Goal: Book appointment/travel/reservation

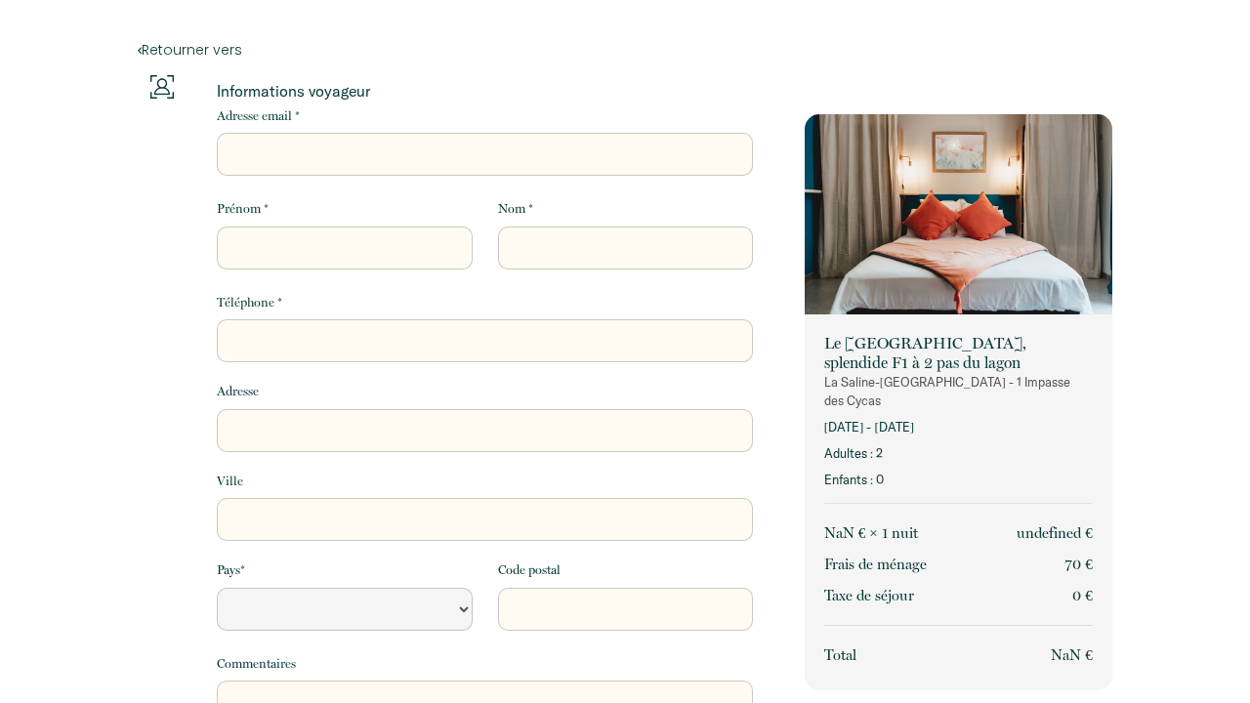
select select "Default select example"
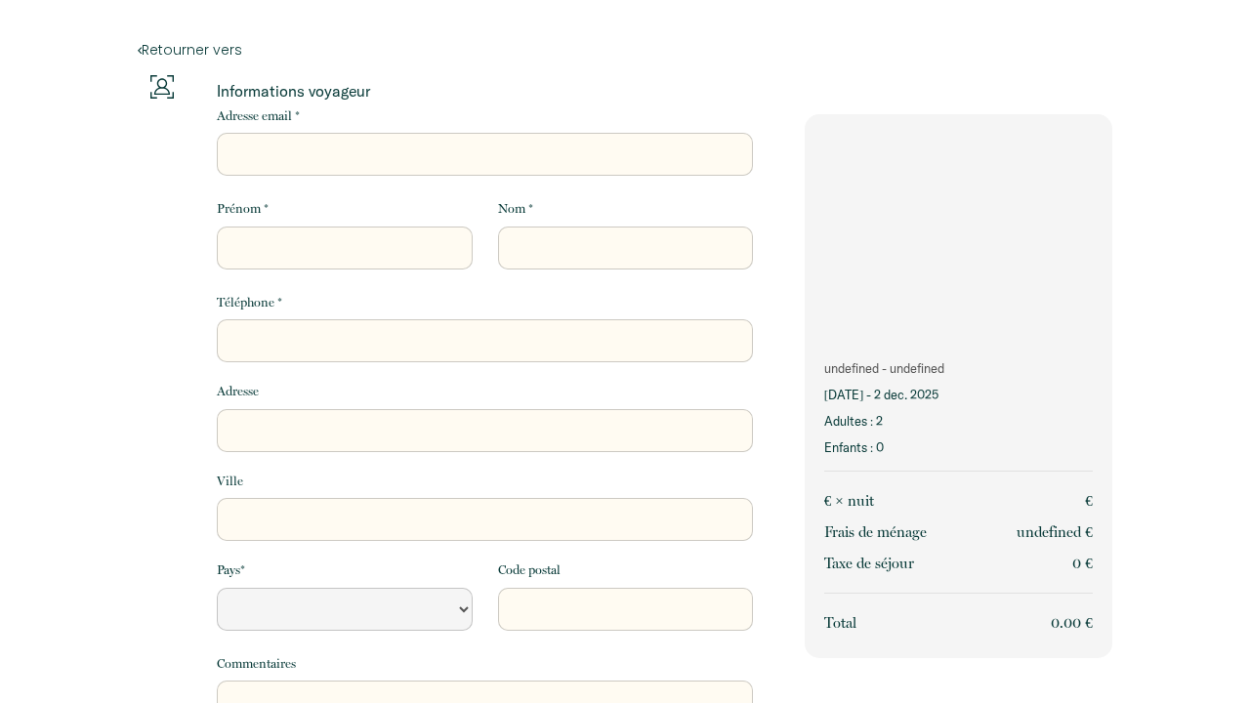
select select "Default select example"
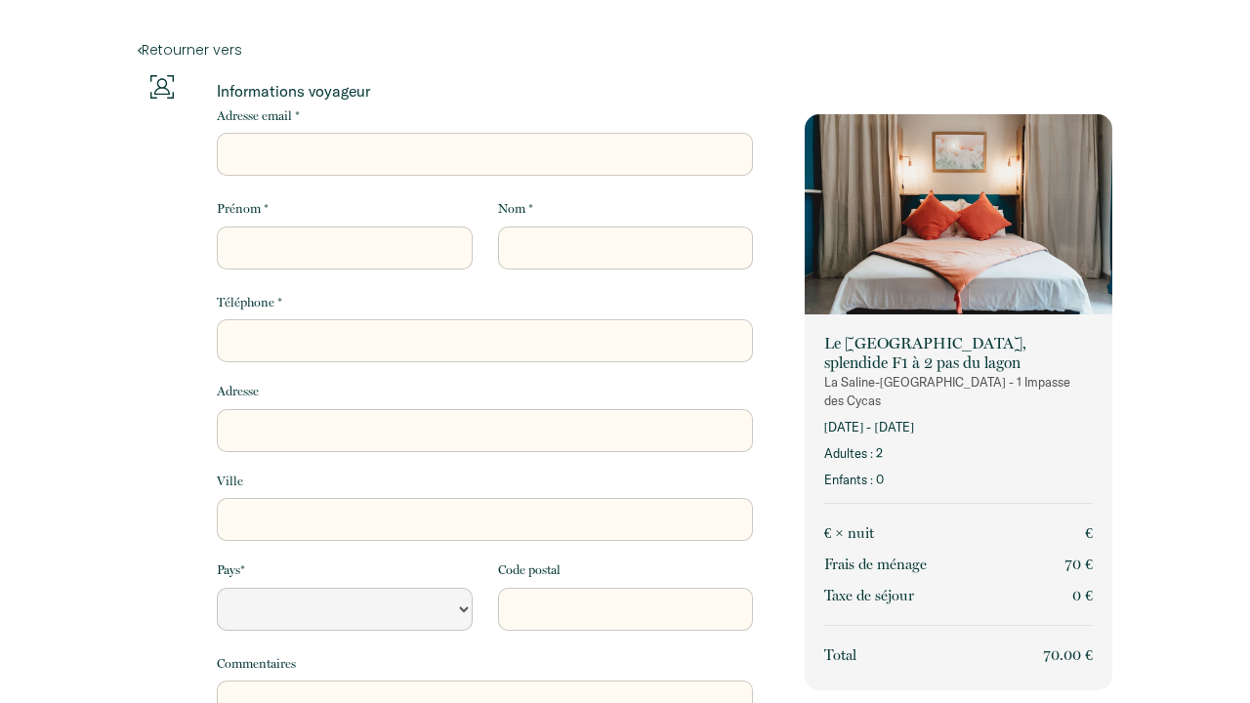
select select "Default select example"
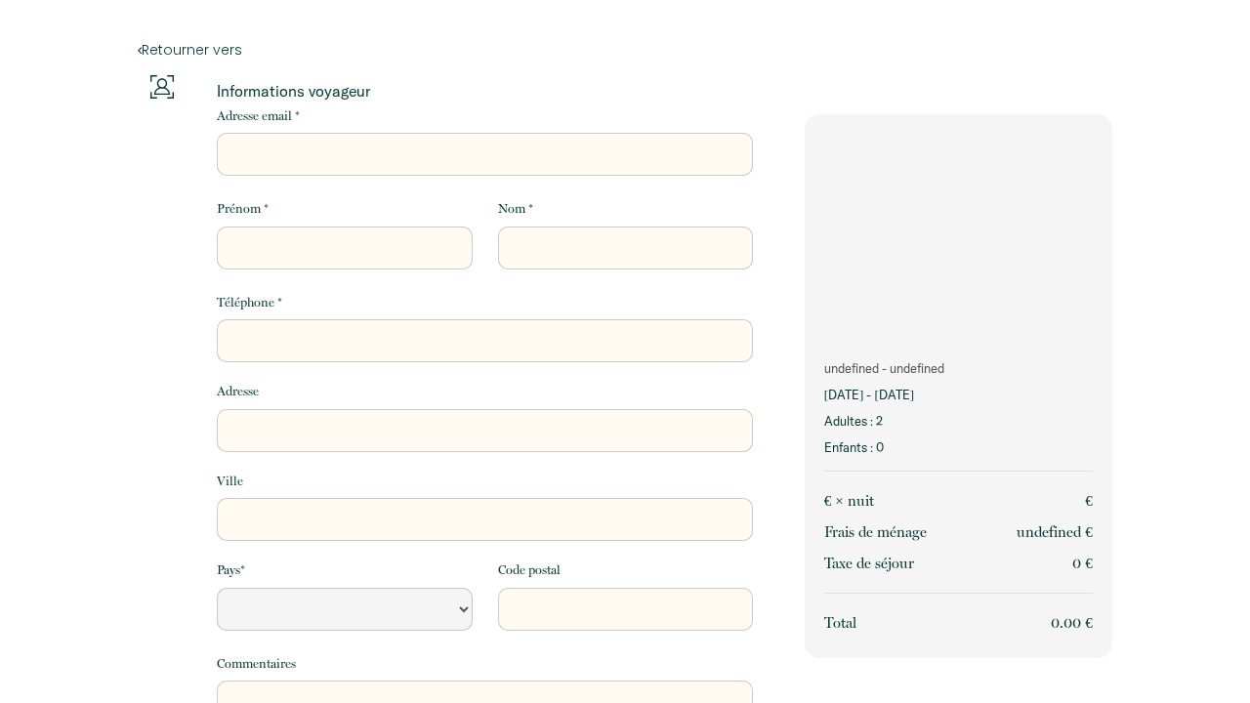
select select "Default select example"
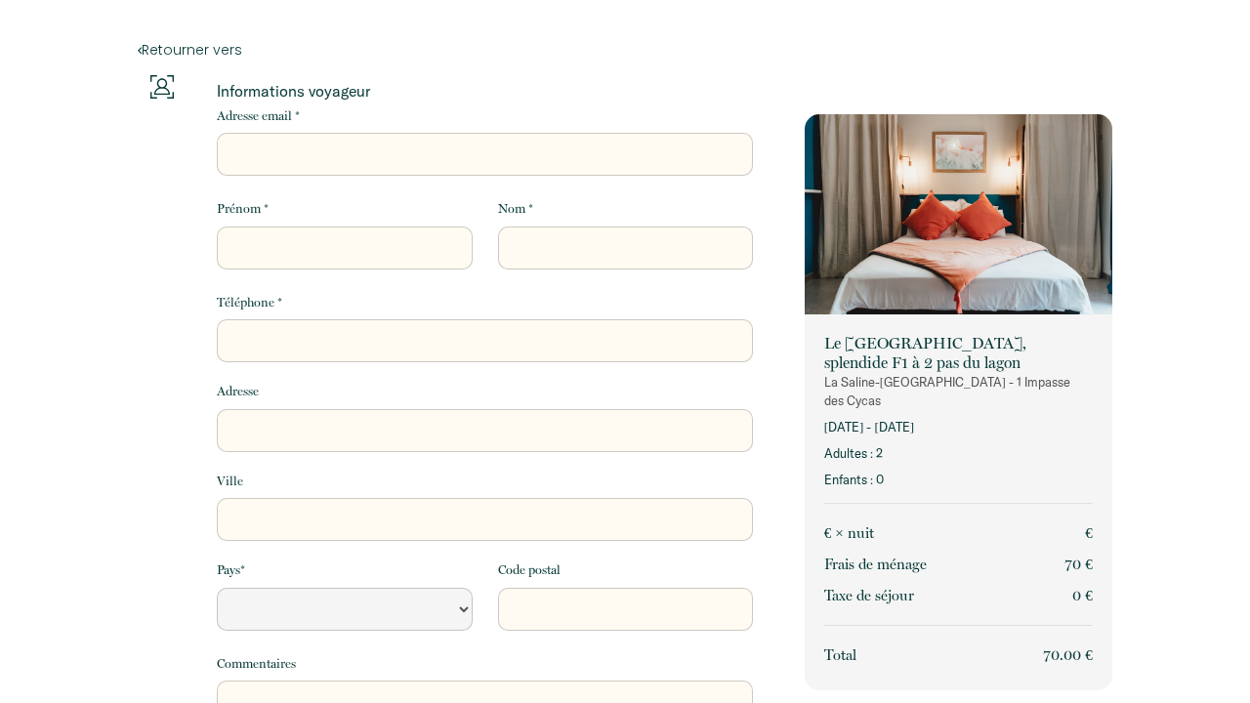
select select "Default select example"
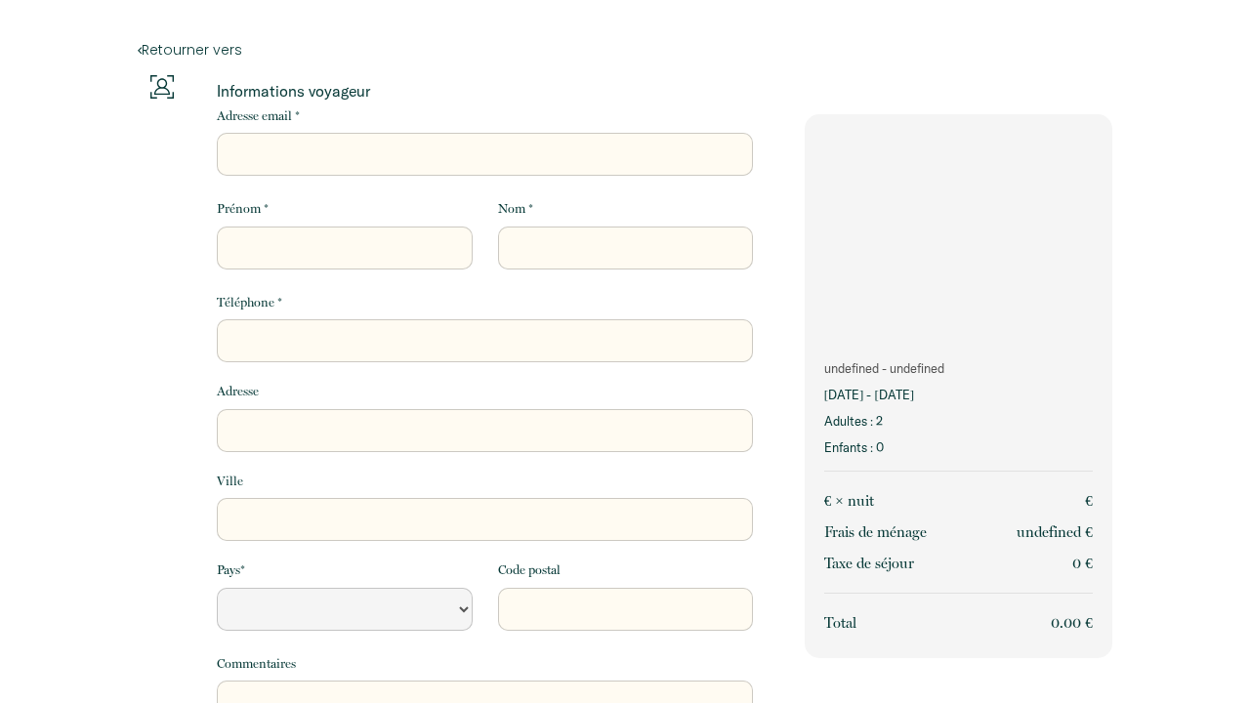
select select "Default select example"
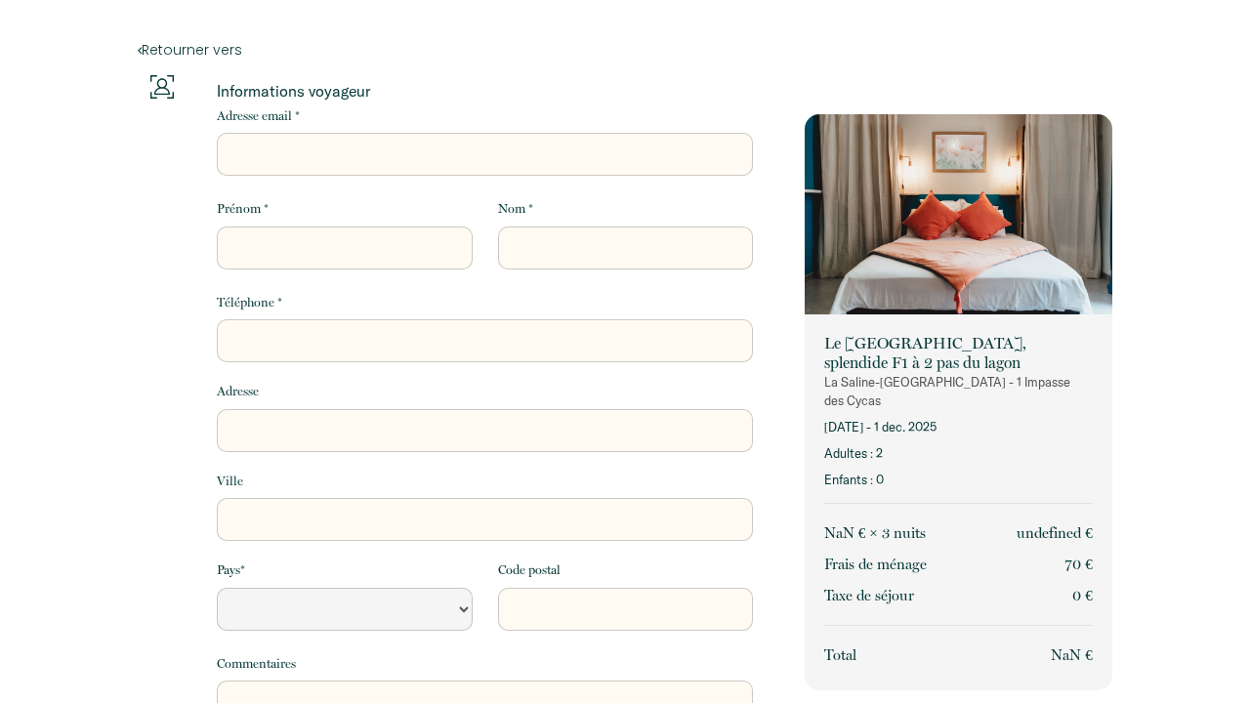
select select "Default select example"
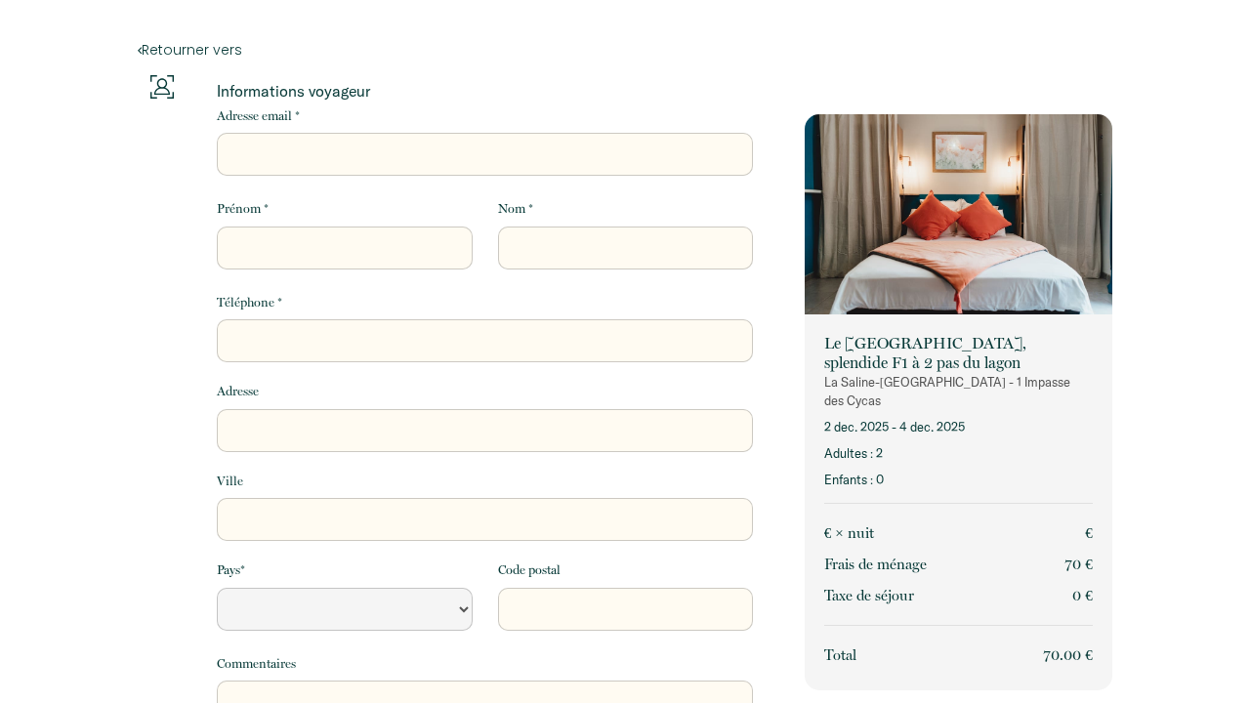
select select "Default select example"
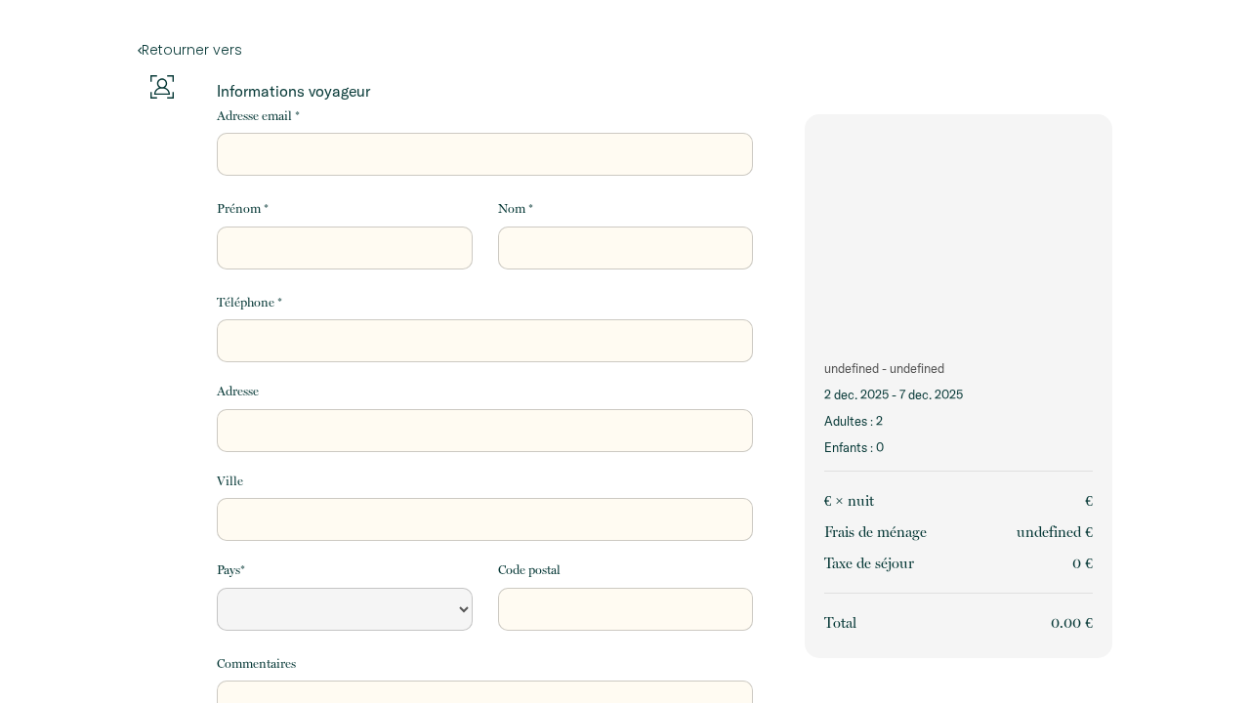
select select "Default select example"
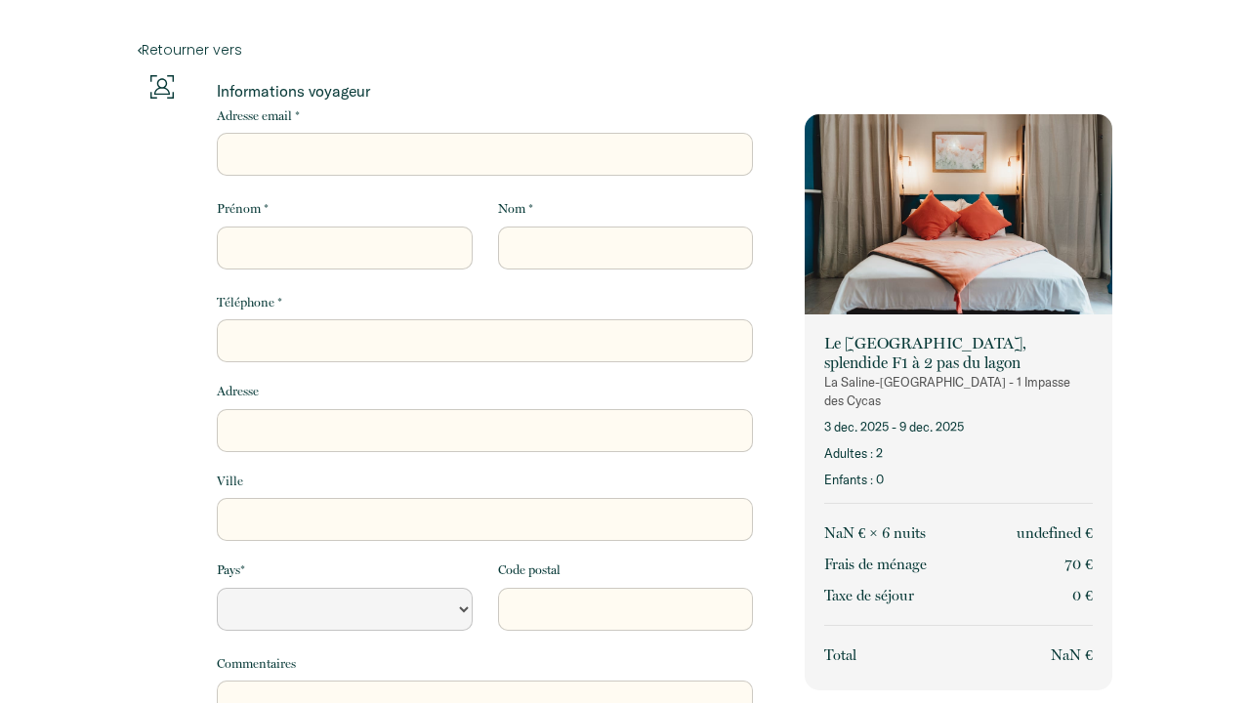
select select "Default select example"
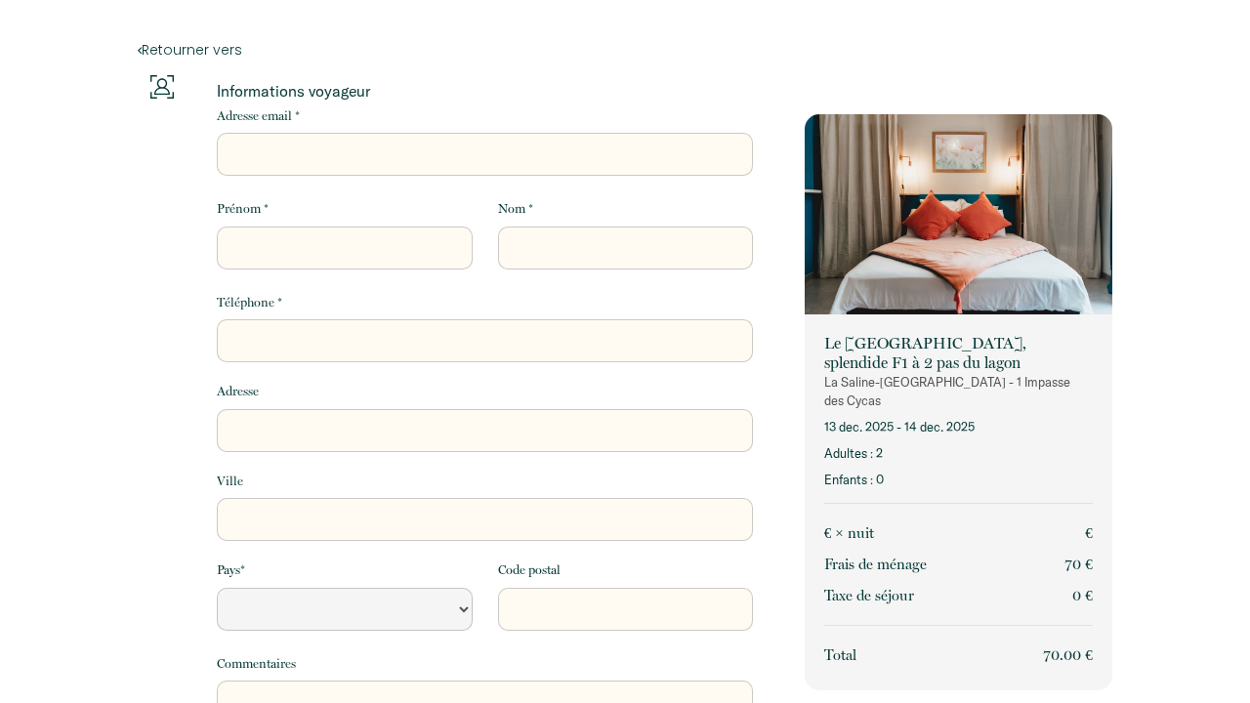
select select "Default select example"
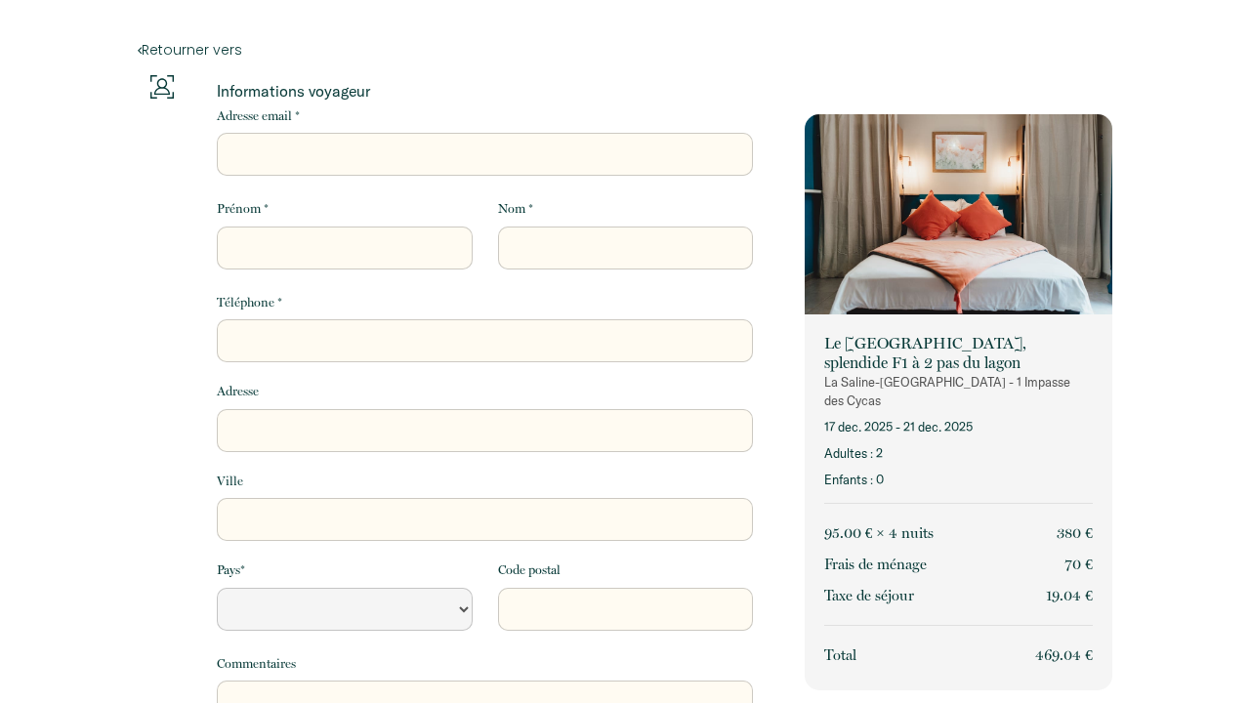
select select "Default select example"
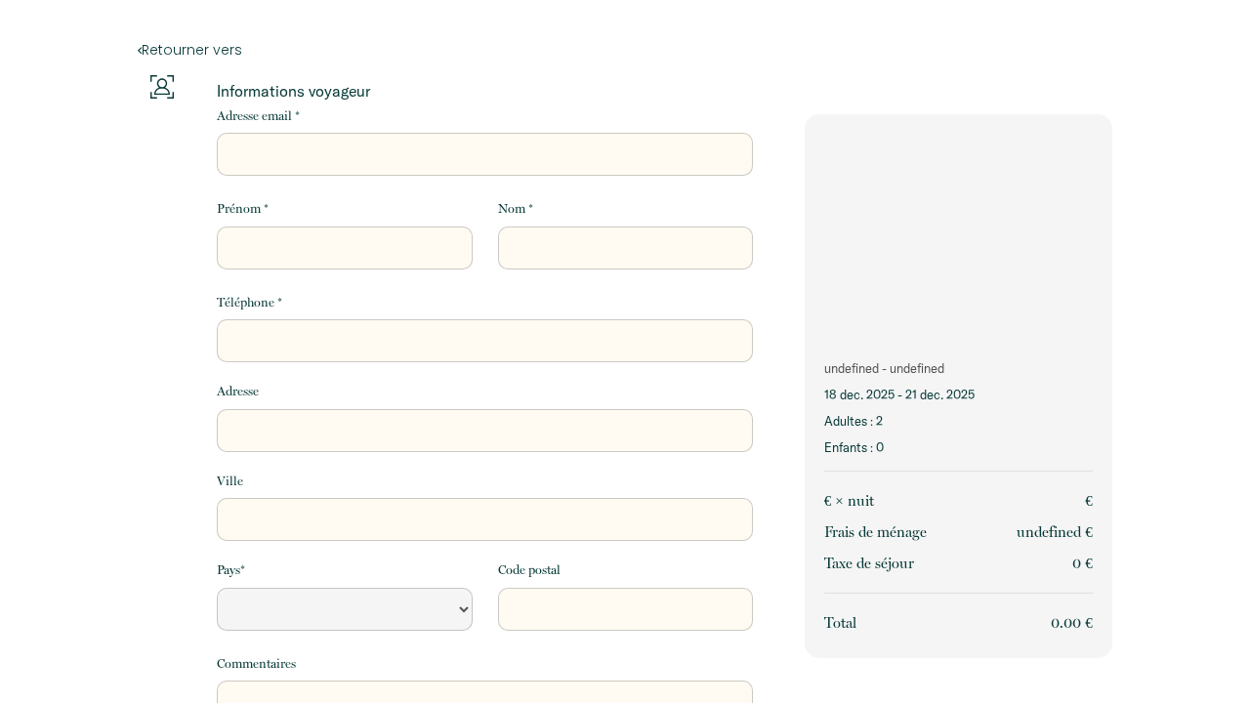
select select "Default select example"
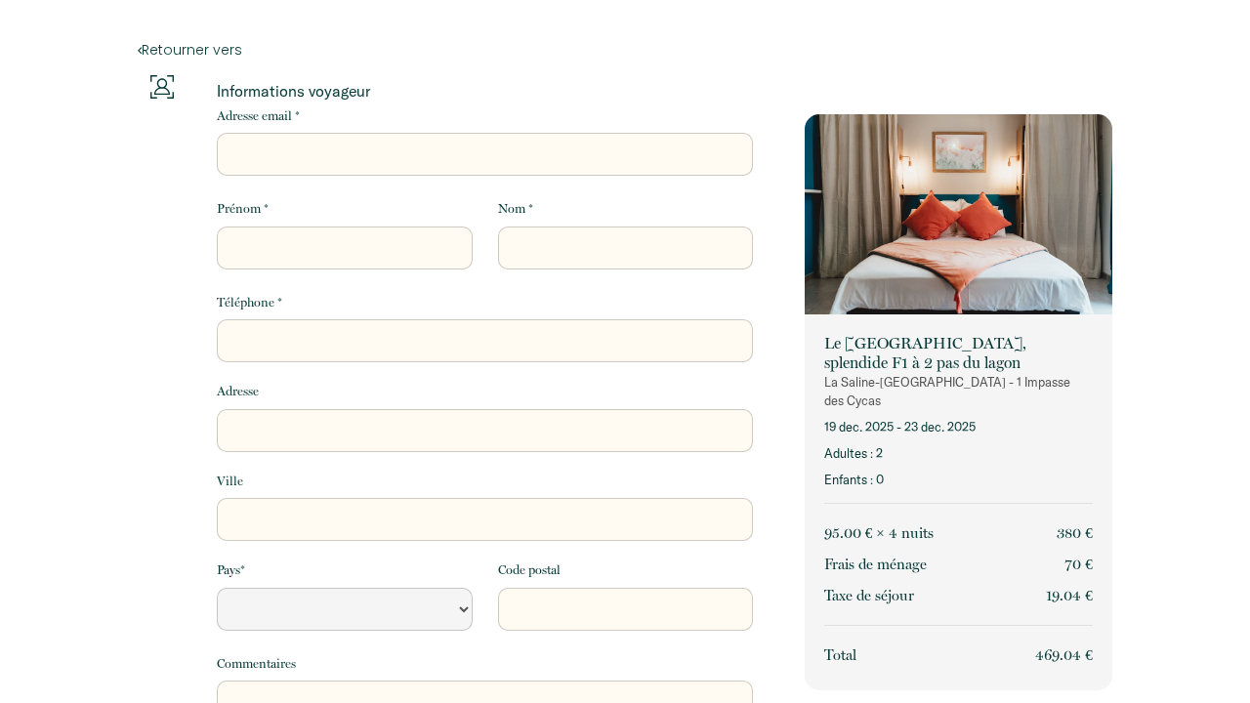
select select "Default select example"
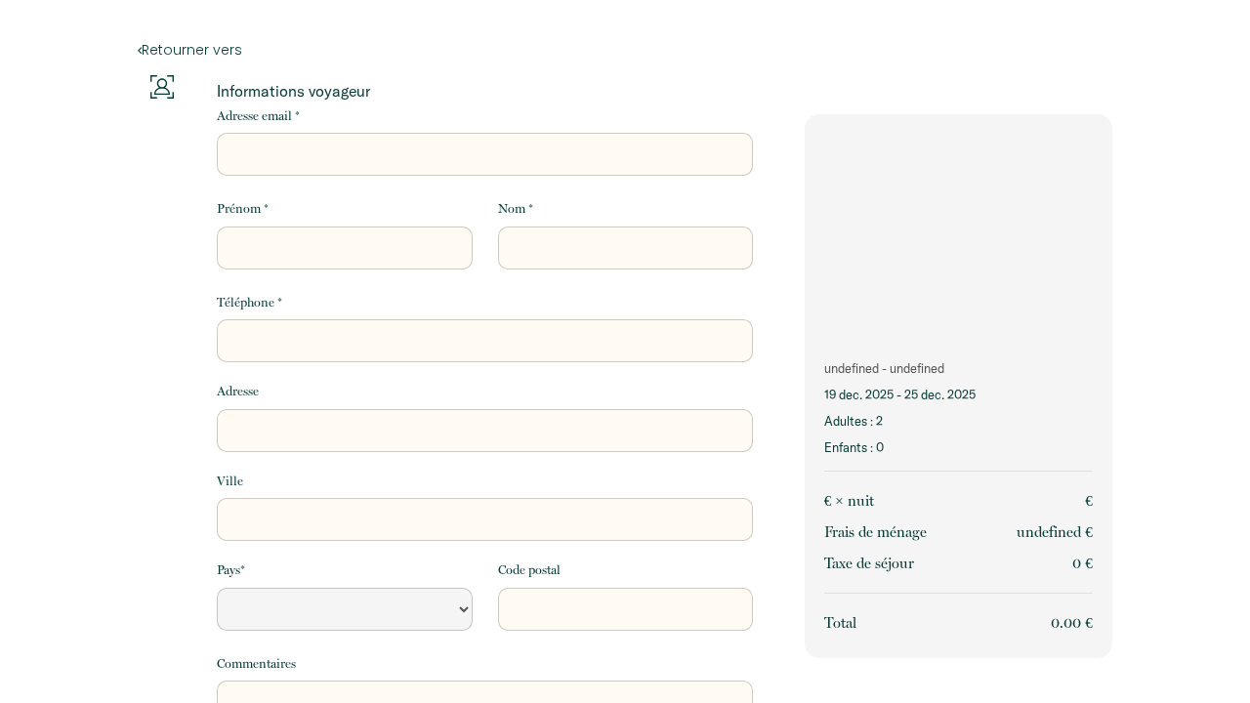
select select "Default select example"
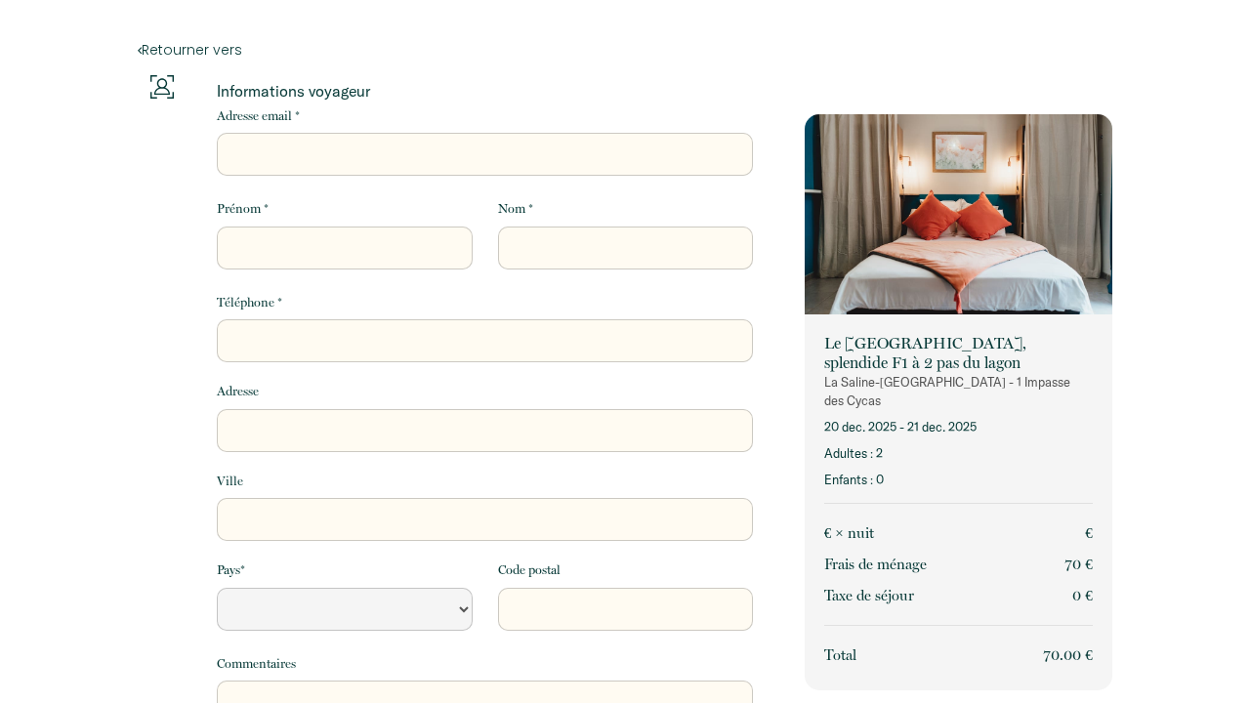
select select "Default select example"
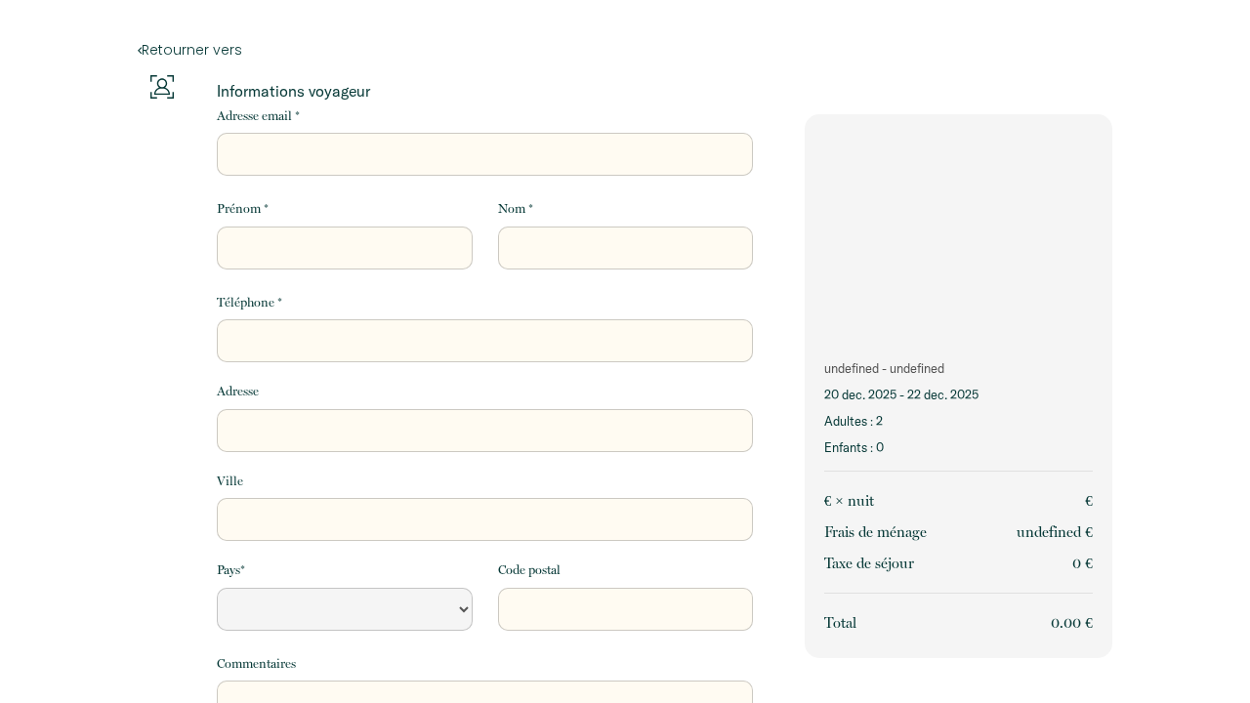
select select "Default select example"
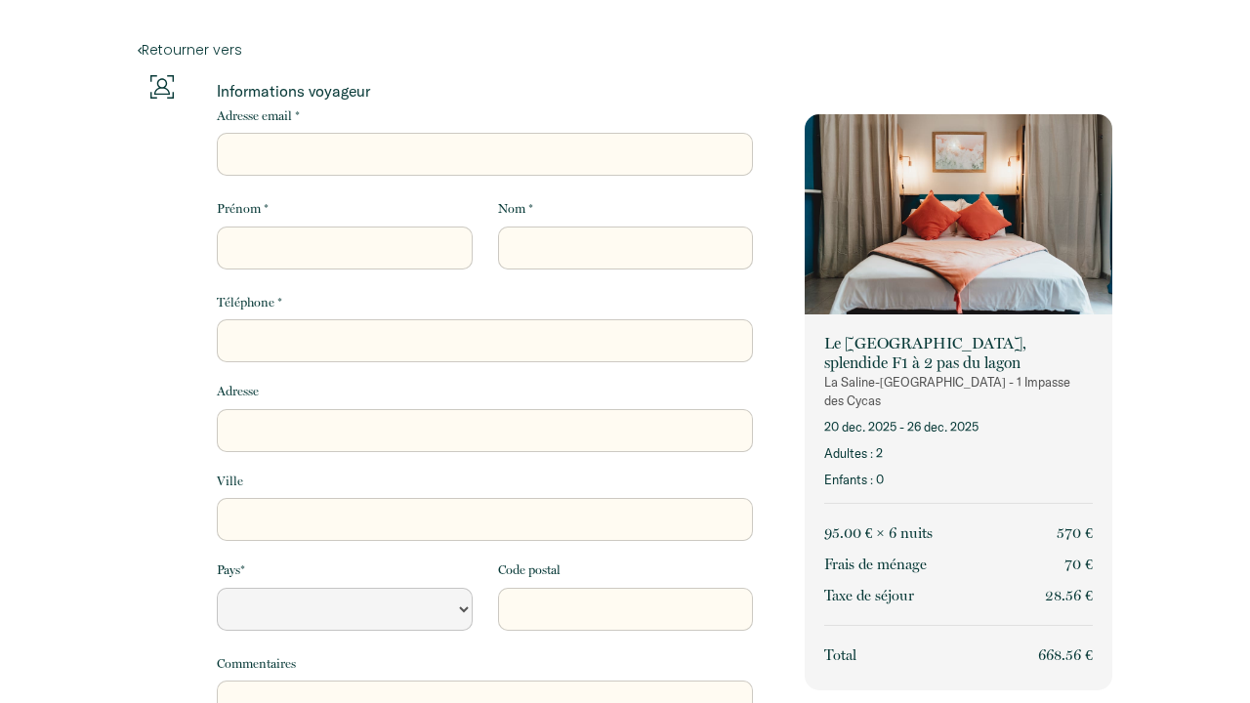
select select "Default select example"
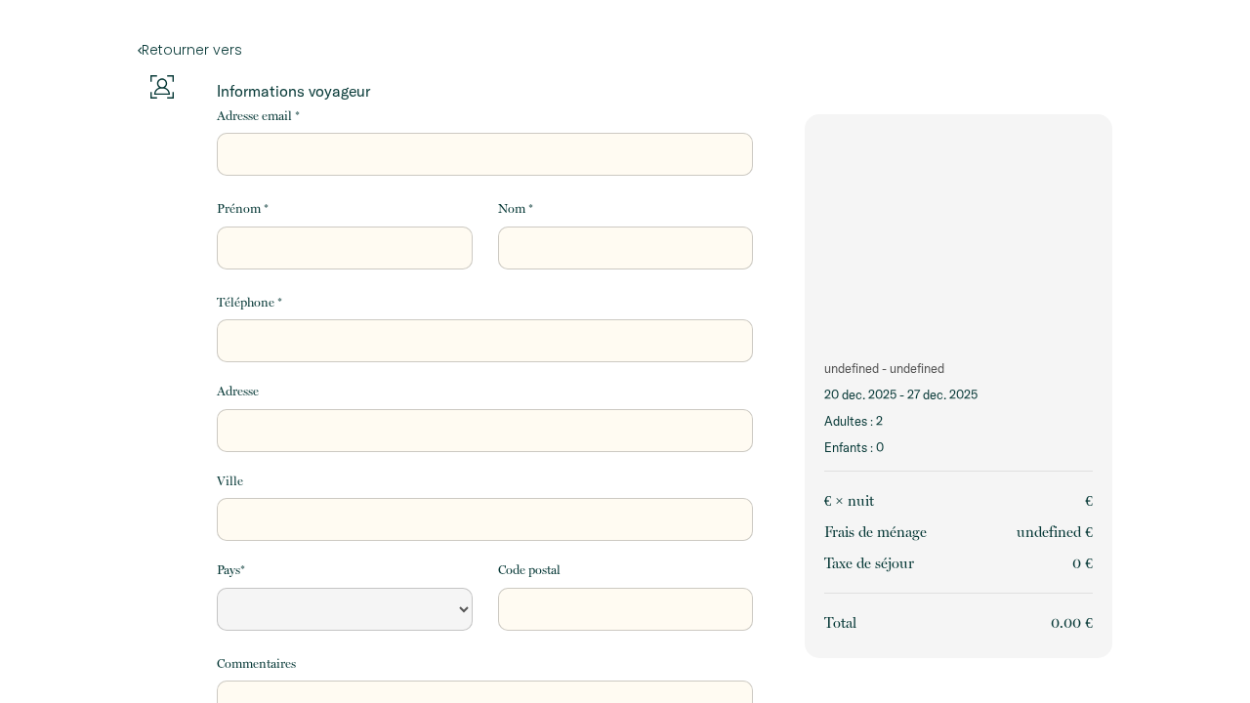
select select "Default select example"
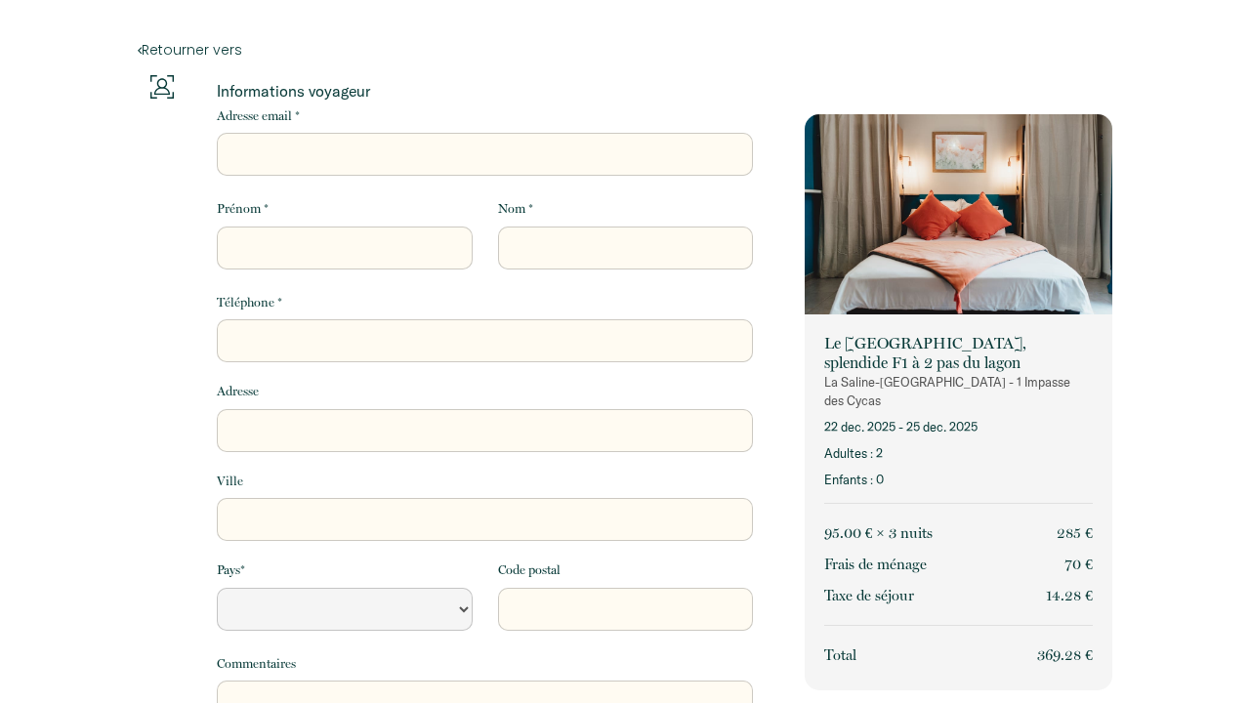
select select "Default select example"
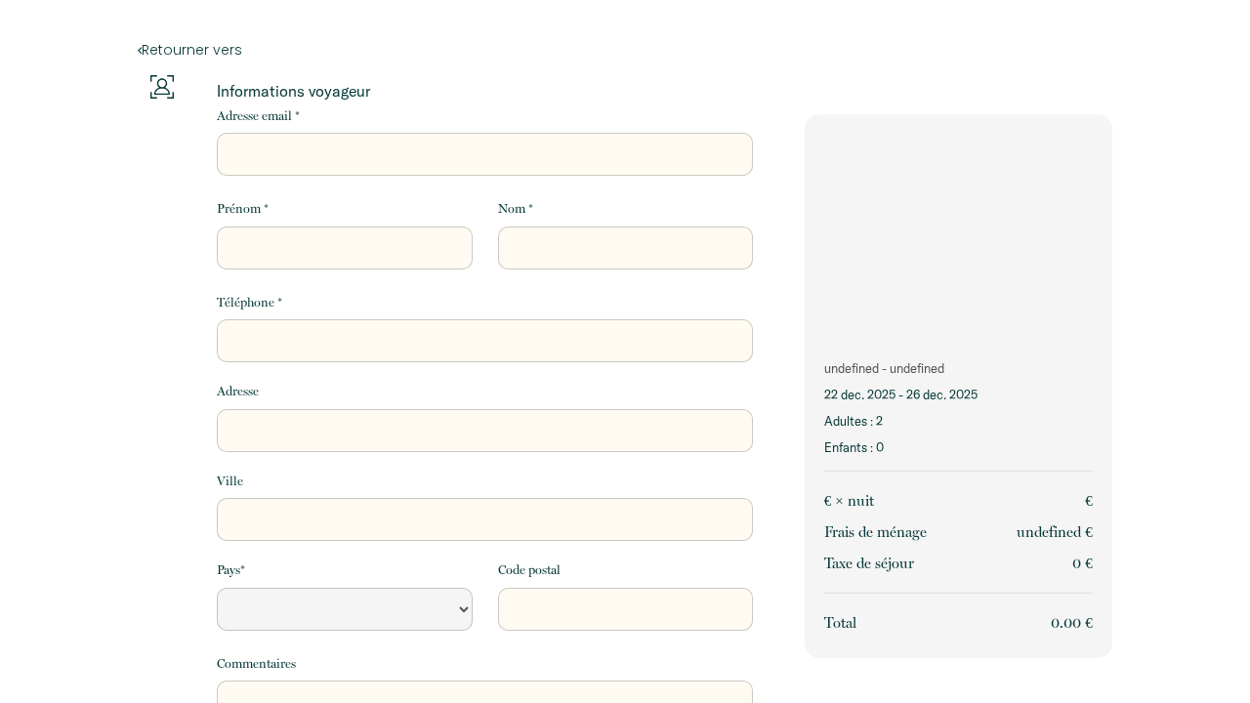
select select "Default select example"
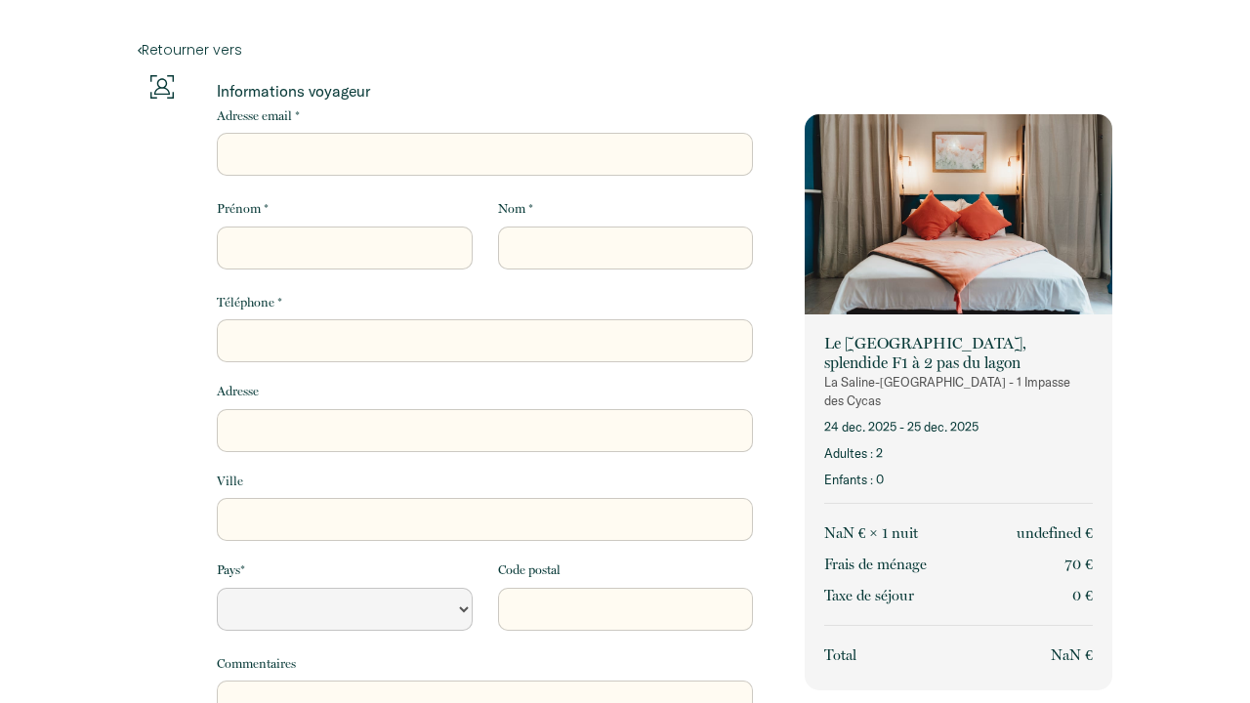
select select "Default select example"
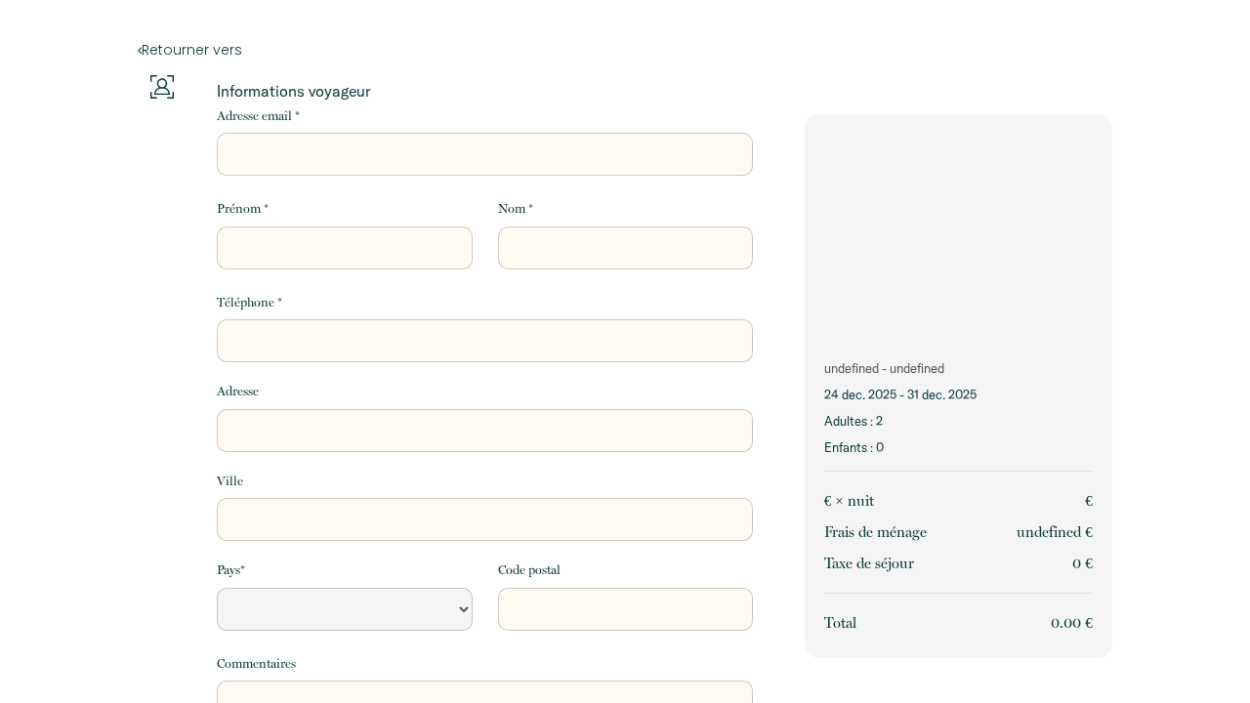
select select "Default select example"
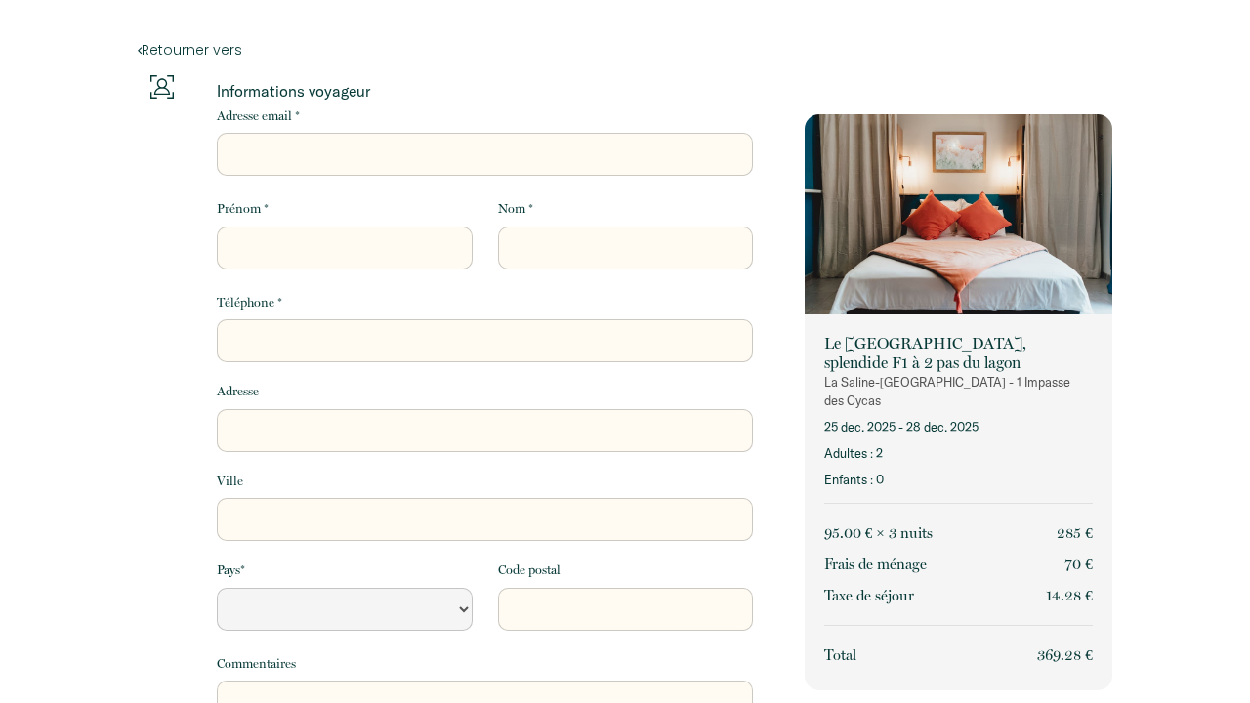
select select "Default select example"
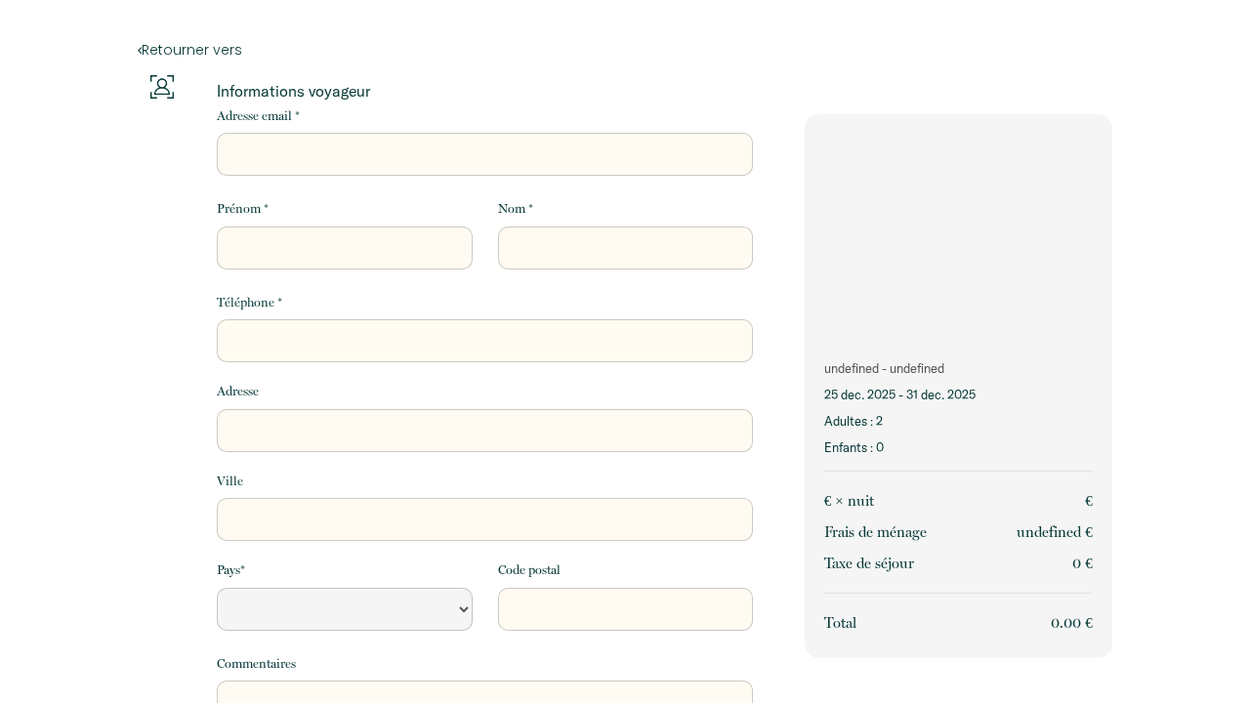
select select "Default select example"
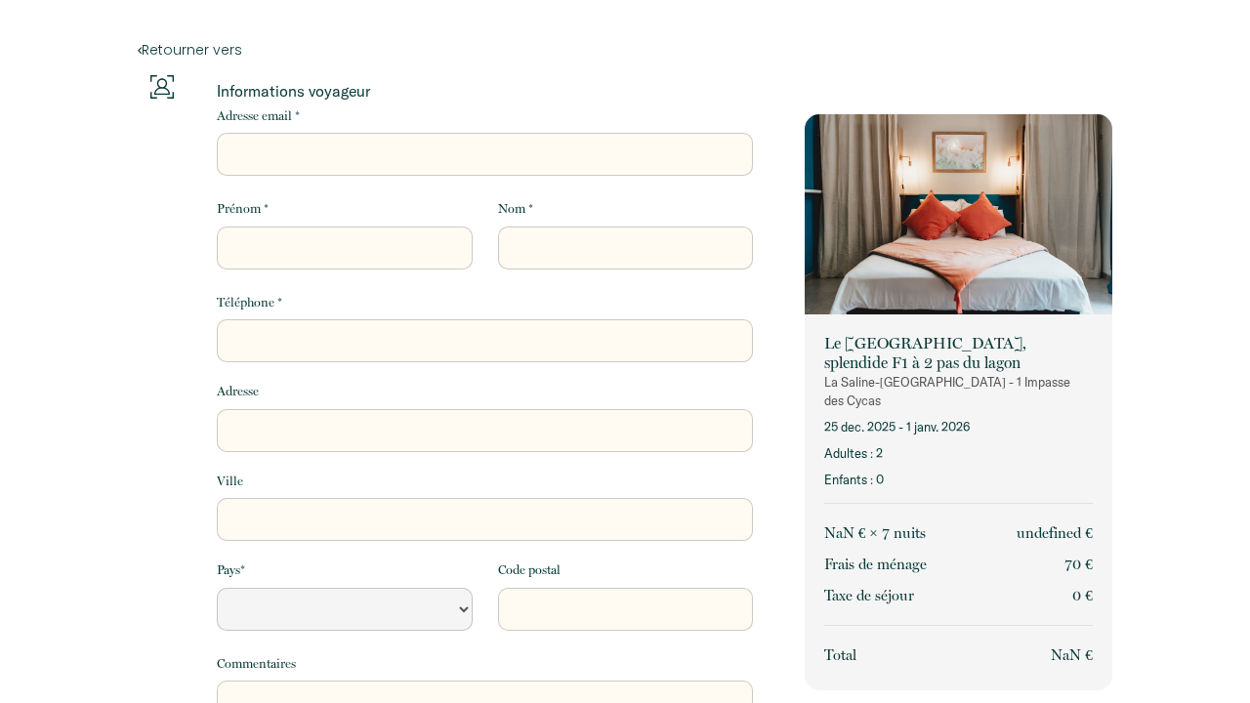
select select "Default select example"
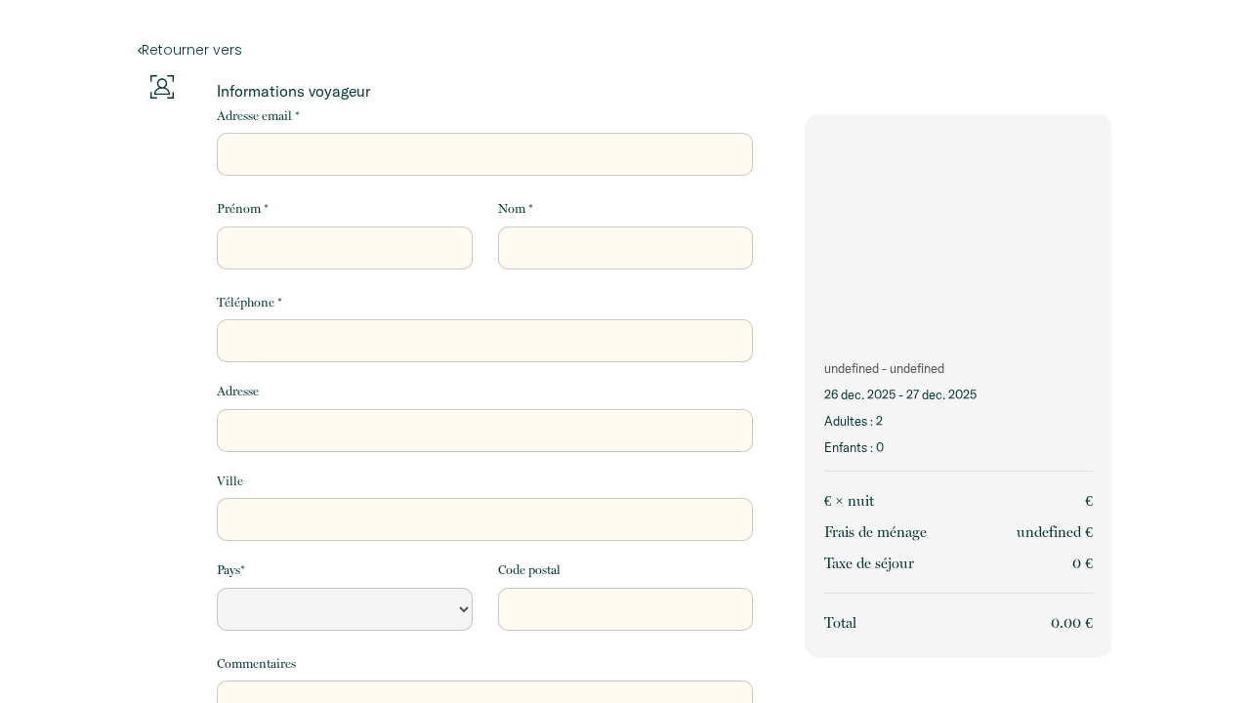
select select "Default select example"
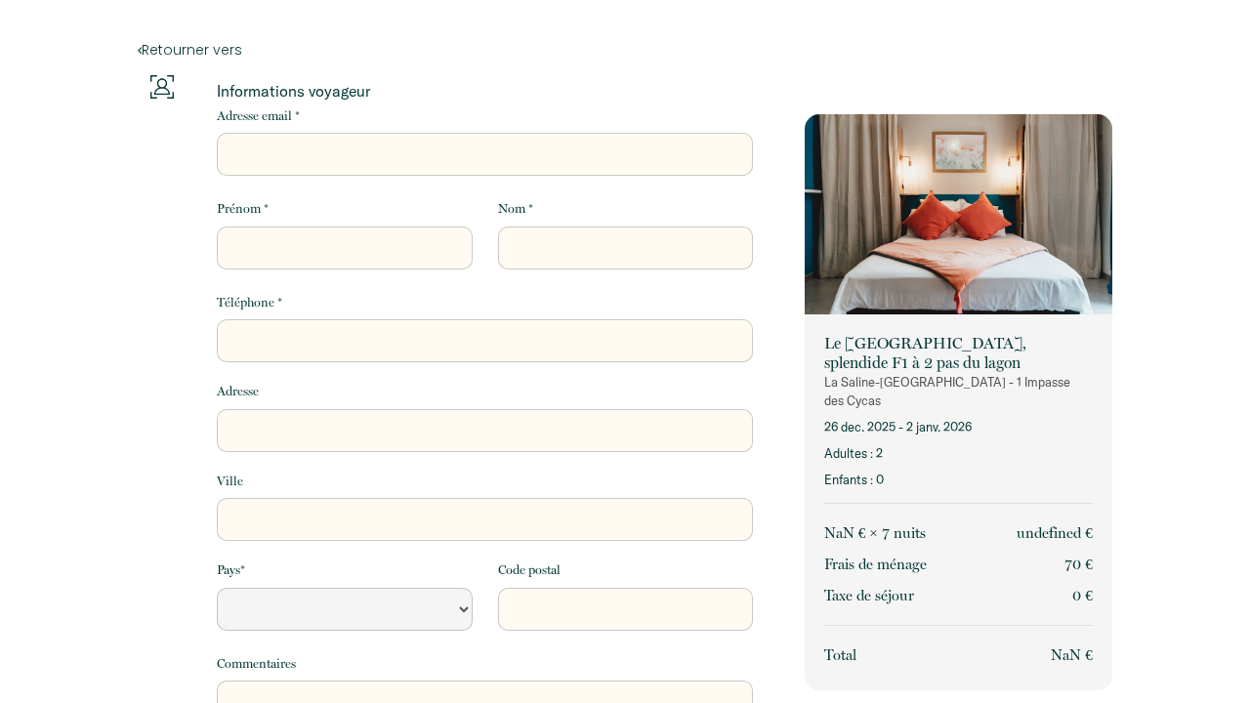
select select "Default select example"
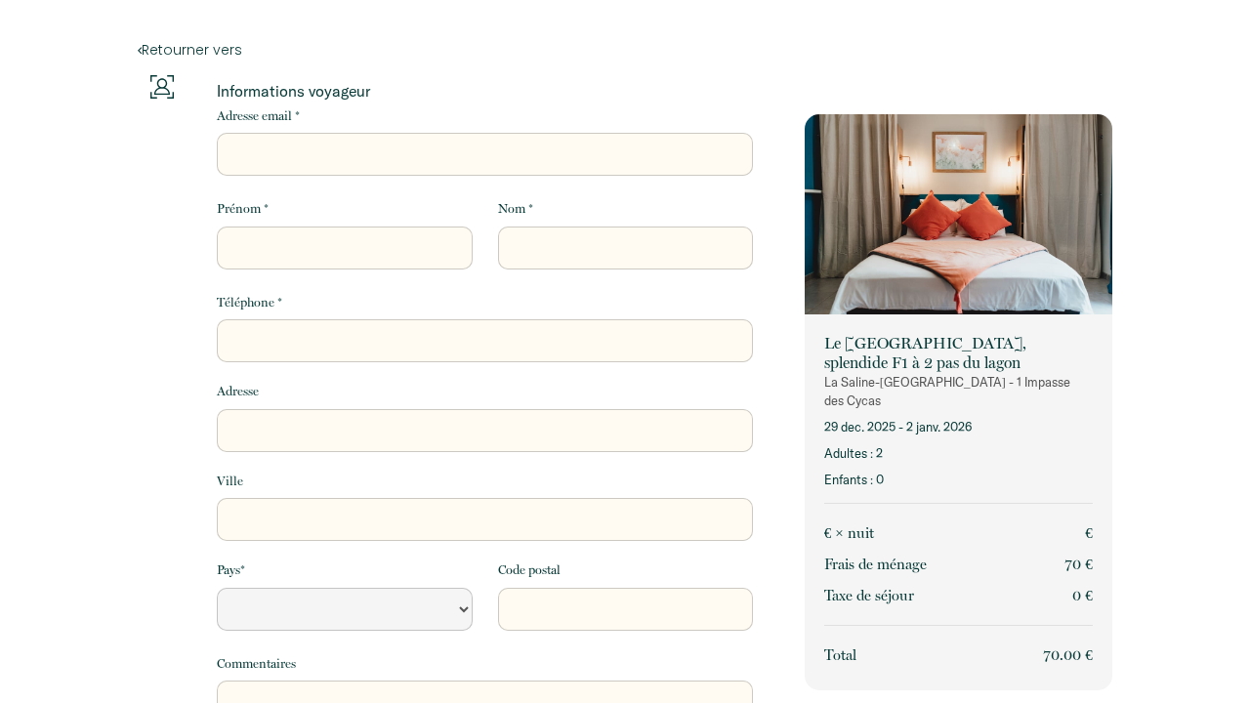
select select "Default select example"
